Goal: Navigation & Orientation: Find specific page/section

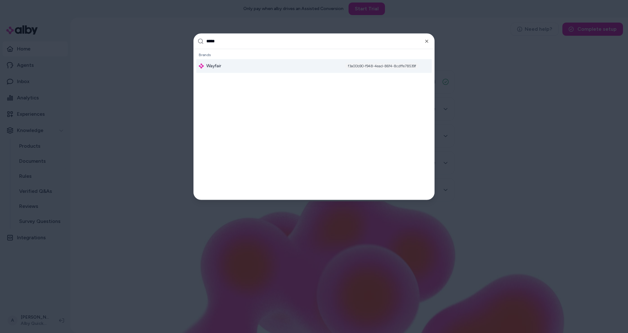
type input "******"
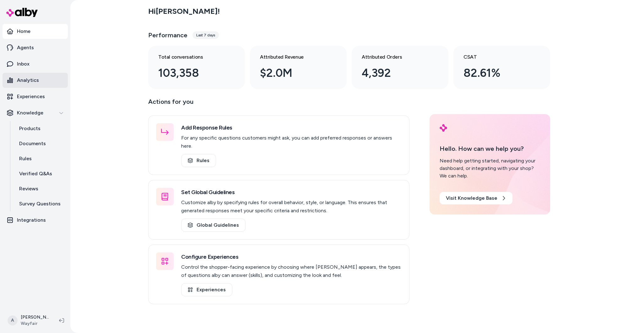
click at [44, 79] on link "Analytics" at bounding box center [35, 80] width 65 height 15
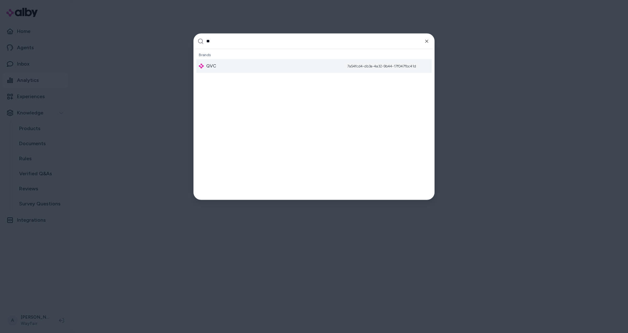
type input "***"
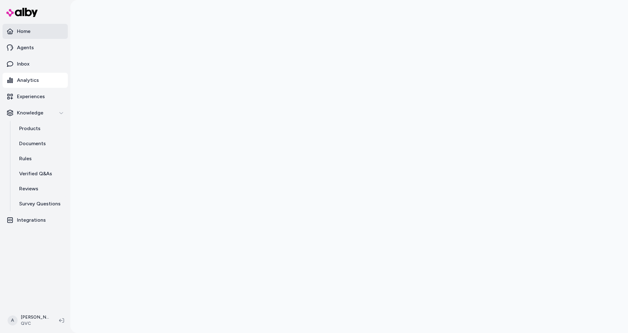
click at [26, 30] on p "Home" at bounding box center [23, 32] width 13 height 8
